Goal: Check status: Check status

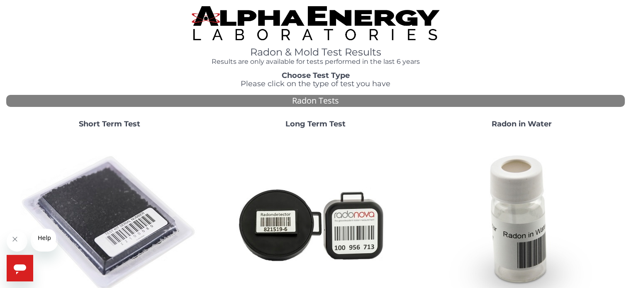
click at [320, 129] on strong "Long Term Test" at bounding box center [316, 124] width 60 height 9
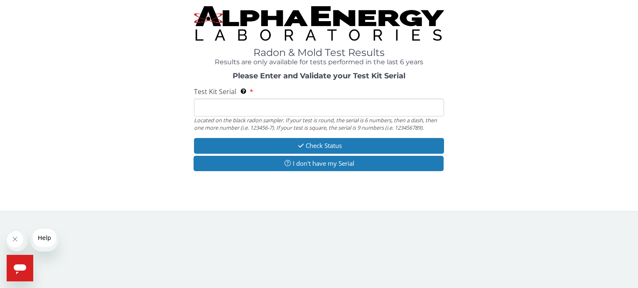
click at [214, 117] on input "Test Kit Serial Located on the black radon sampler. If your test is round, the …" at bounding box center [319, 108] width 250 height 18
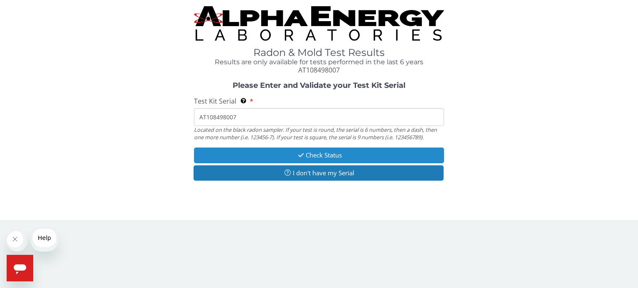
type input "AT108498007"
click at [313, 163] on button "Check Status" at bounding box center [319, 155] width 250 height 15
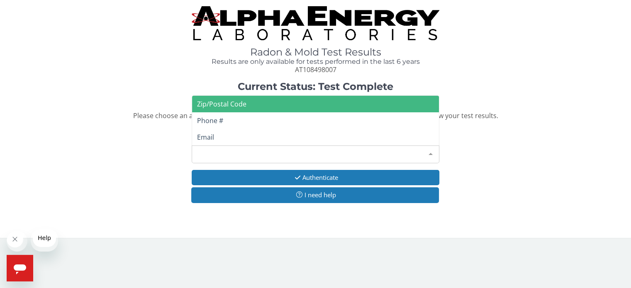
click at [431, 162] on div at bounding box center [431, 154] width 17 height 16
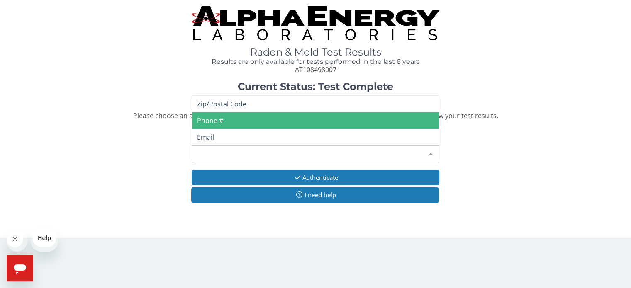
click at [233, 129] on span "Phone #" at bounding box center [315, 120] width 247 height 17
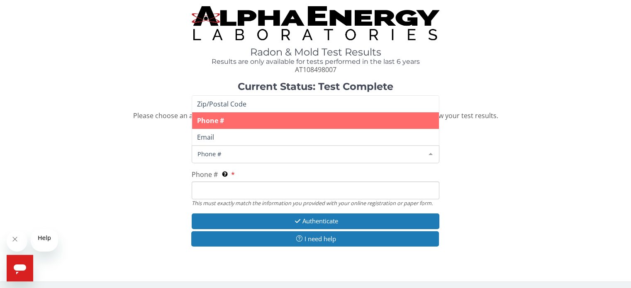
click at [256, 164] on div "Phone #" at bounding box center [315, 155] width 247 height 18
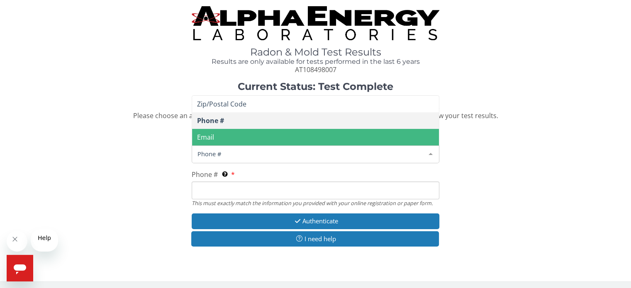
click at [204, 200] on input "Phone # This must exactly match the information you provided with your online r…" at bounding box center [315, 191] width 247 height 18
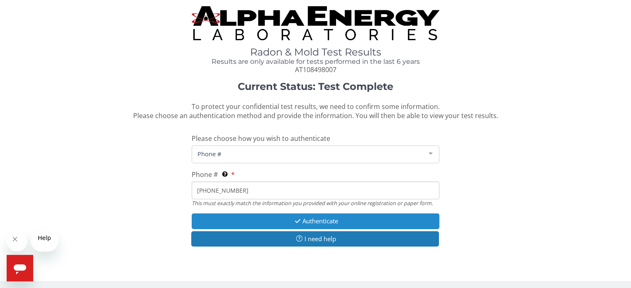
scroll to position [60, 0]
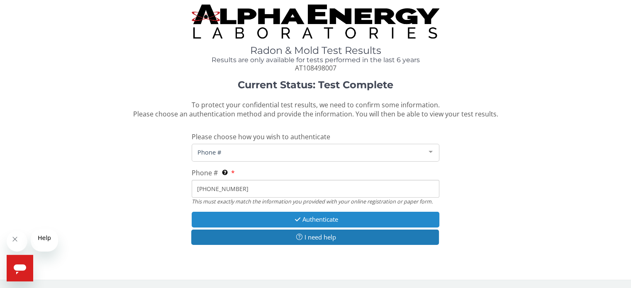
type input "[PHONE_NUMBER]"
click at [256, 212] on button "Authenticate" at bounding box center [315, 219] width 247 height 15
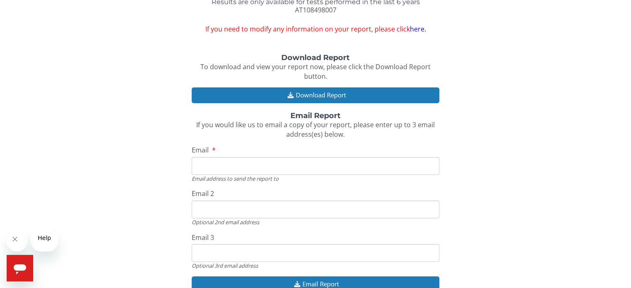
click at [215, 175] on input "Email" at bounding box center [315, 166] width 247 height 18
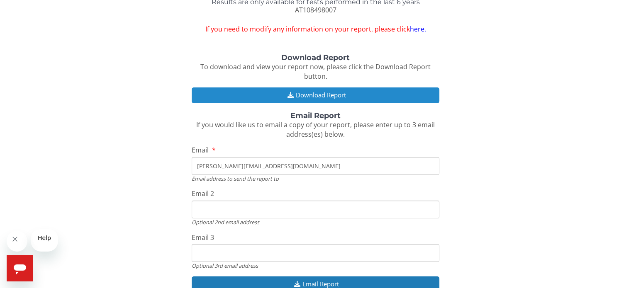
type input "[PERSON_NAME][EMAIL_ADDRESS][DOMAIN_NAME]"
click at [260, 103] on button "Download Report" at bounding box center [315, 95] width 247 height 15
